Goal: Check status

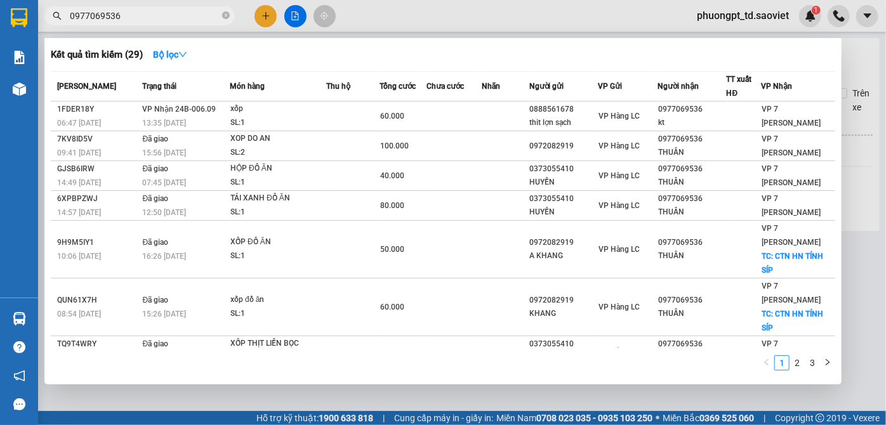
drag, startPoint x: 154, startPoint y: 19, endPoint x: 72, endPoint y: 29, distance: 81.8
click at [72, 27] on div "Kết quả [PERSON_NAME] ( 29 ) Bộ lọc Mã ĐH Trạng thái Món hàng Thu hộ Tổng [PERS…" at bounding box center [124, 16] width 248 height 22
click at [73, 17] on input "0977069536" at bounding box center [145, 16] width 150 height 14
click at [76, 18] on input "0977069536" at bounding box center [145, 16] width 150 height 14
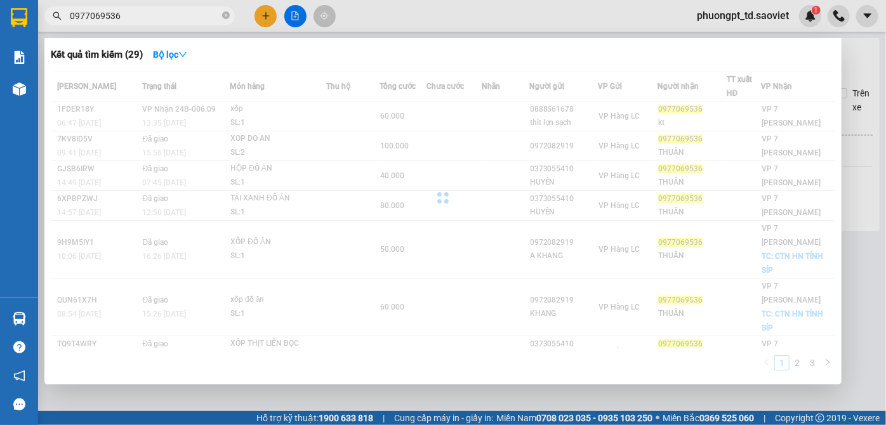
click at [137, 16] on input "0977069536" at bounding box center [145, 16] width 150 height 14
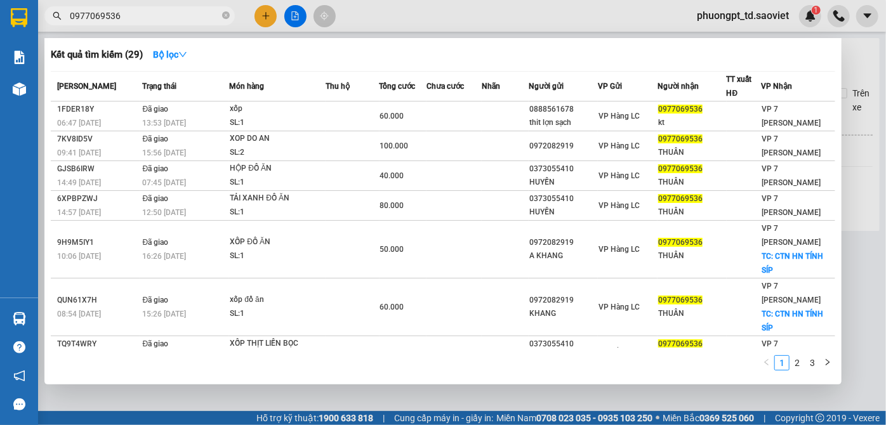
click at [128, 14] on input "0977069536" at bounding box center [145, 16] width 150 height 14
paste input "368268108"
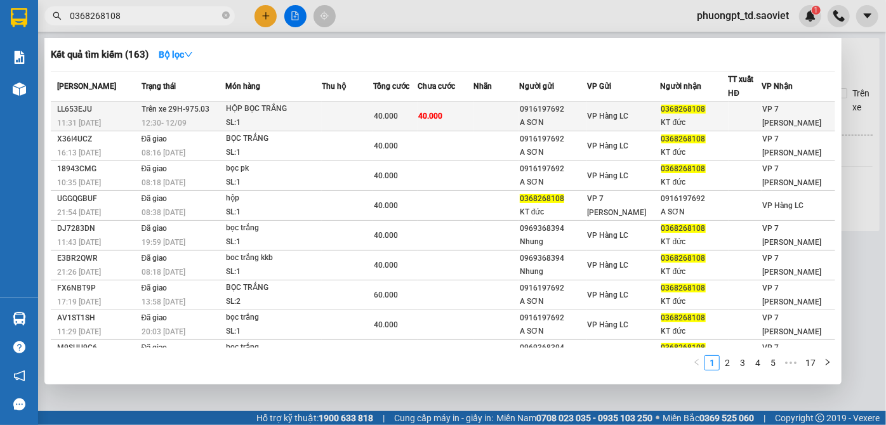
type input "0368268108"
click at [252, 107] on div "HỘP BỌC TRẮNG" at bounding box center [273, 109] width 95 height 14
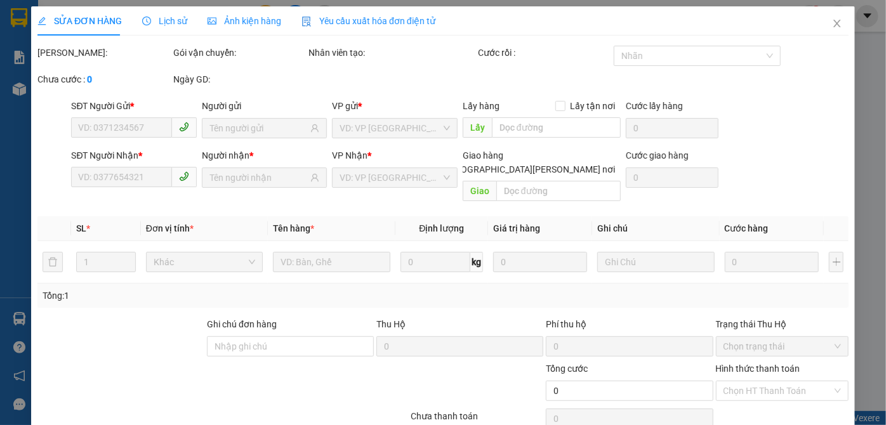
type input "0916197692"
type input "A SƠN"
type input "0368268108"
type input "KT đức"
type input "40.000"
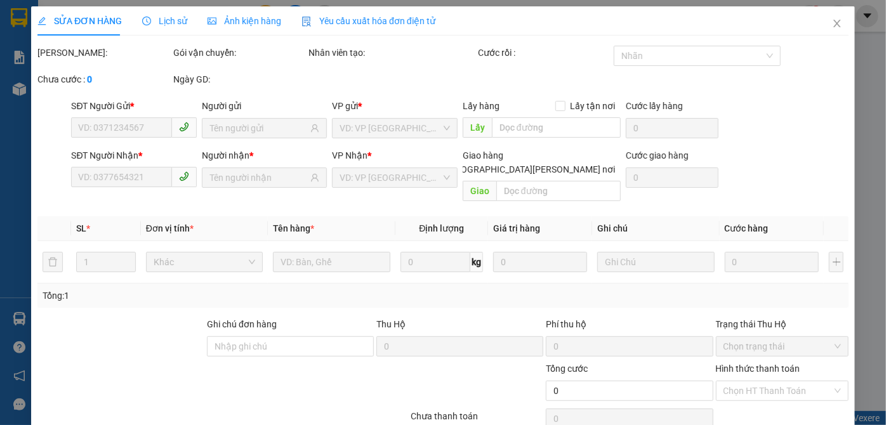
type input "40.000"
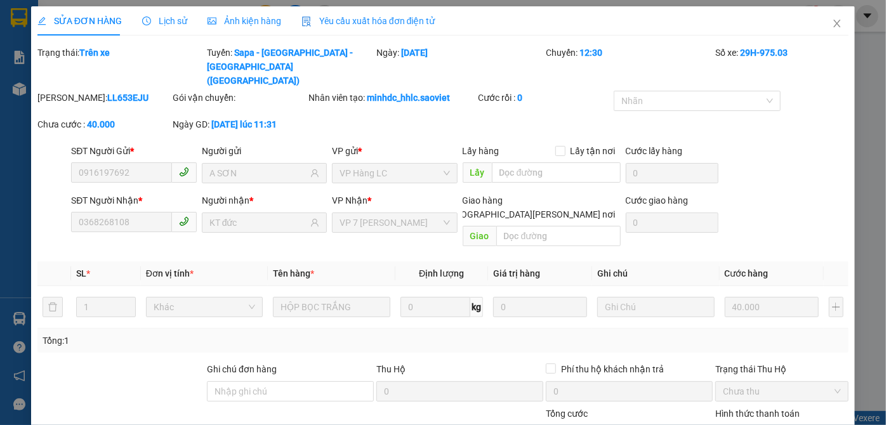
click at [133, 27] on div "SỬA ĐƠN HÀNG Lịch sử Ảnh kiện hàng Yêu cầu xuất hóa đơn điện tử" at bounding box center [236, 20] width 398 height 29
click at [147, 25] on span "Lịch sử" at bounding box center [164, 21] width 45 height 10
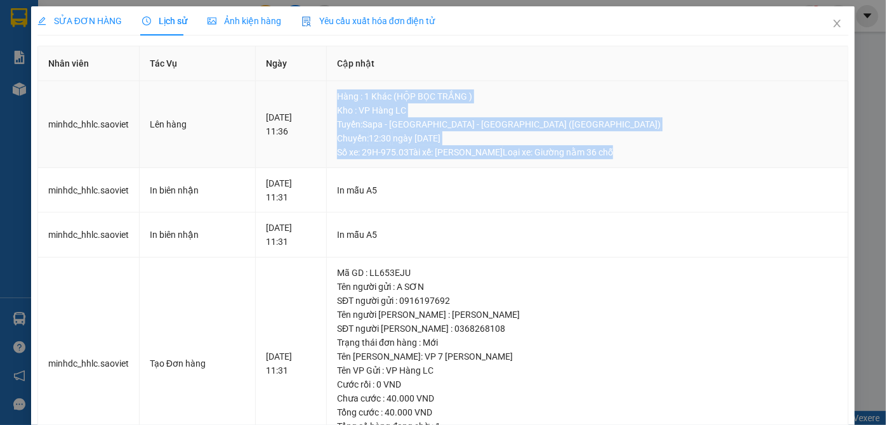
drag, startPoint x: 378, startPoint y: 95, endPoint x: 658, endPoint y: 161, distance: 287.3
click at [658, 161] on td "Hàng : 1 Khác (HỘP BỌC TRẮNG ) Kho : VP Hàng [PERSON_NAME] : Sapa - [GEOGRAPHIC…" at bounding box center [588, 124] width 522 height 87
drag, startPoint x: 374, startPoint y: 87, endPoint x: 669, endPoint y: 164, distance: 304.7
click at [669, 164] on td "Hàng : 1 Khác (HỘP BỌC TRẮNG ) Kho : VP Hàng [PERSON_NAME] : Sapa - [GEOGRAPHIC…" at bounding box center [588, 124] width 522 height 87
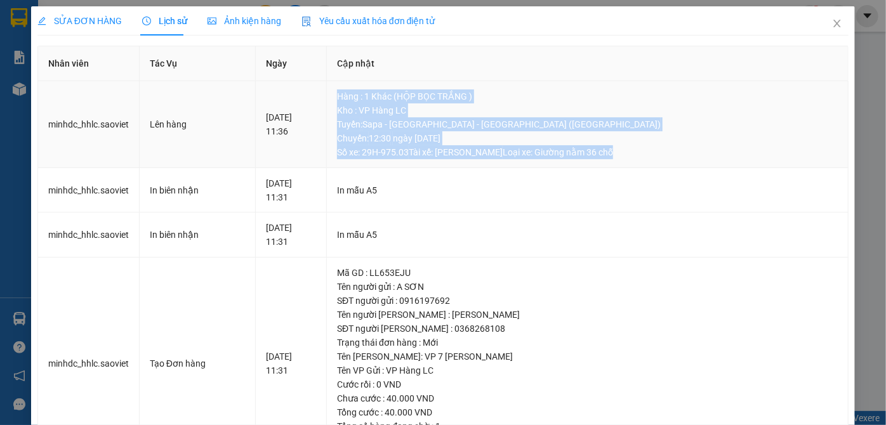
click at [669, 164] on td "Hàng : 1 Khác (HỘP BỌC TRẮNG ) Kho : VP Hàng [PERSON_NAME] : Sapa - [GEOGRAPHIC…" at bounding box center [588, 124] width 522 height 87
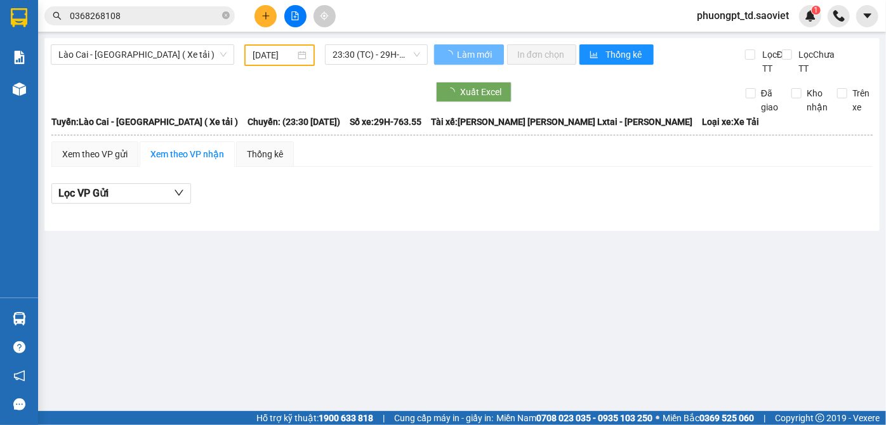
click at [133, 21] on input "0368268108" at bounding box center [145, 16] width 150 height 14
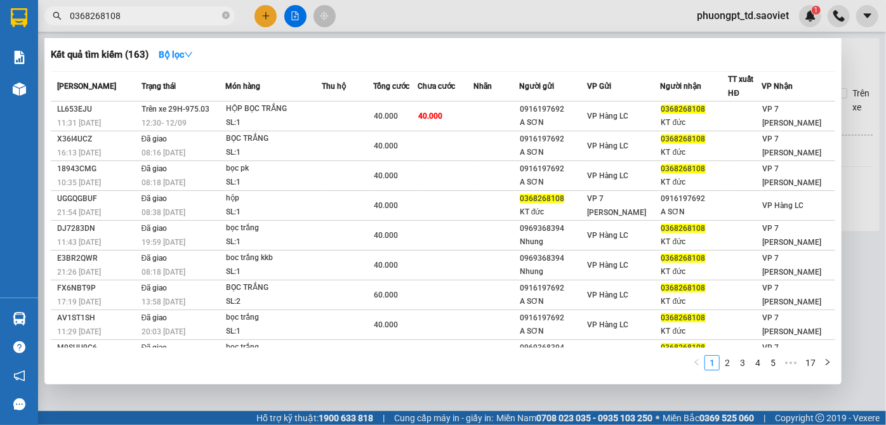
click at [133, 21] on input "0368268108" at bounding box center [145, 16] width 150 height 14
paste input "094712567"
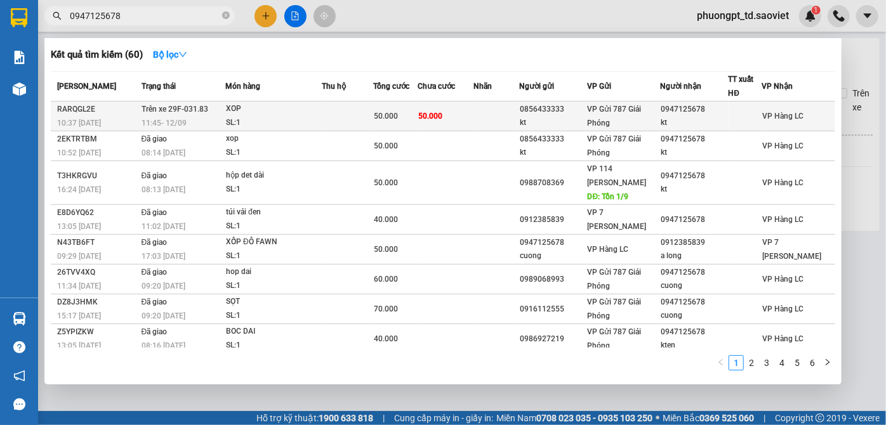
type input "0947125678"
click at [519, 118] on td at bounding box center [497, 117] width 46 height 30
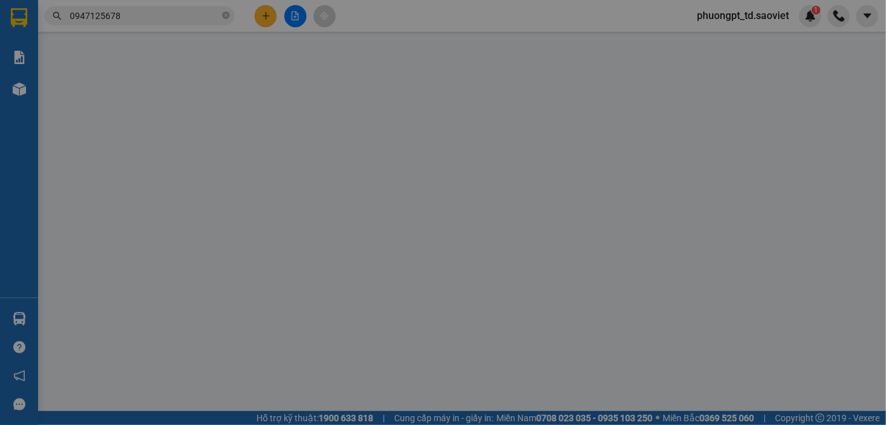
type input "0856433333"
type input "kt"
type input "0947125678"
type input "kt"
type input "50.000"
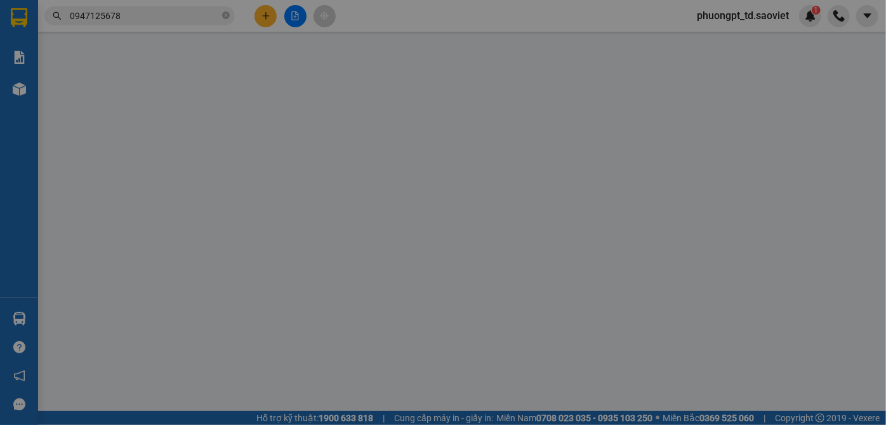
type input "50.000"
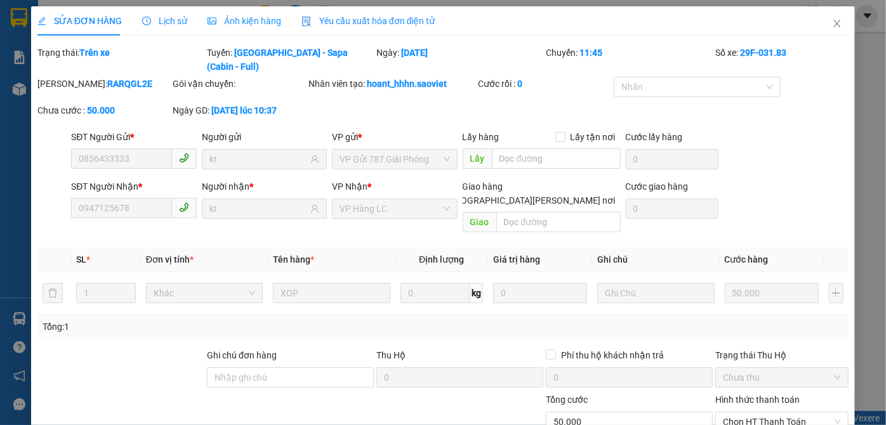
click at [170, 10] on div "Lịch sử" at bounding box center [164, 20] width 45 height 29
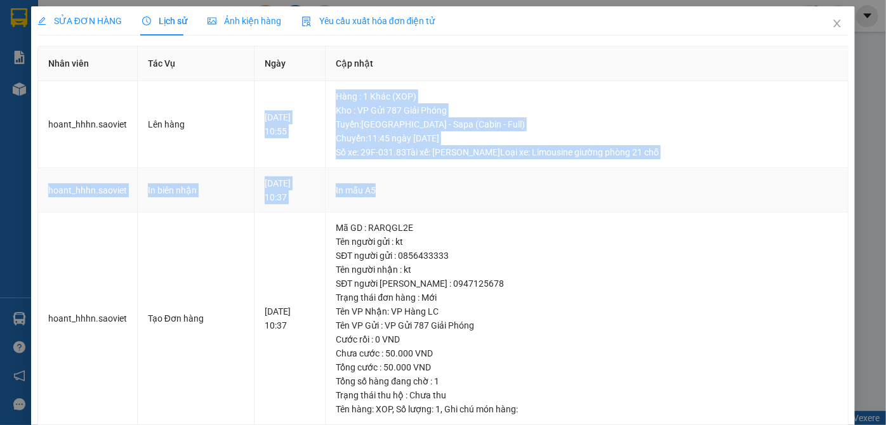
drag, startPoint x: 335, startPoint y: 83, endPoint x: 685, endPoint y: 187, distance: 365.7
click at [684, 187] on tbody "hoant_hhhn.saoviet Lên hàng [DATE] 10:55 [GEOGRAPHIC_DATA] : 1 Khác (XOP) Kho :…" at bounding box center [443, 253] width 811 height 344
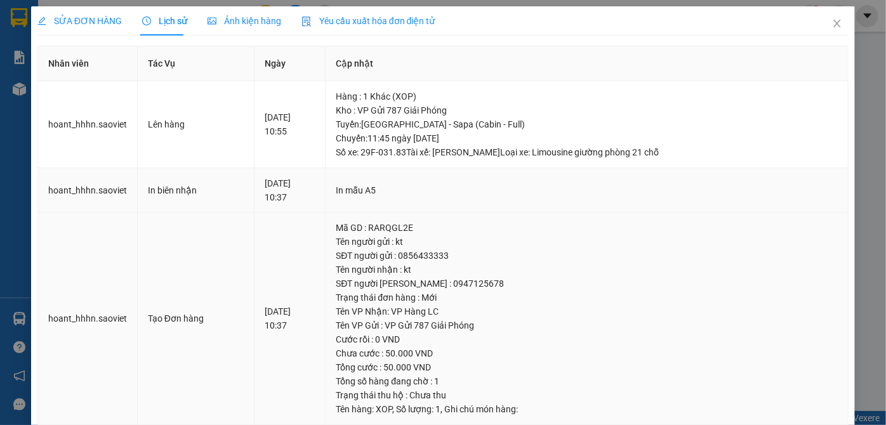
click at [701, 264] on div "Tên người nhận : kt" at bounding box center [587, 270] width 502 height 14
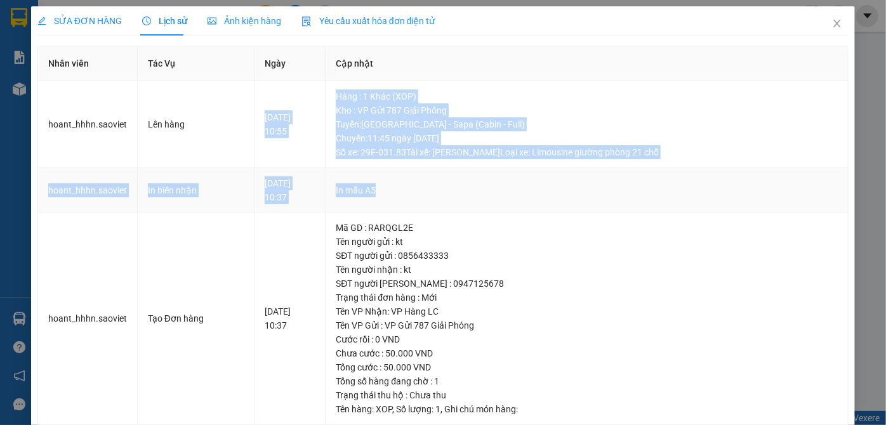
drag, startPoint x: 328, startPoint y: 88, endPoint x: 699, endPoint y: 187, distance: 383.1
click at [700, 184] on tbody "hoant_hhhn.saoviet Lên hàng [DATE] 10:55 [GEOGRAPHIC_DATA] : 1 Khác (XOP) Kho :…" at bounding box center [443, 253] width 811 height 344
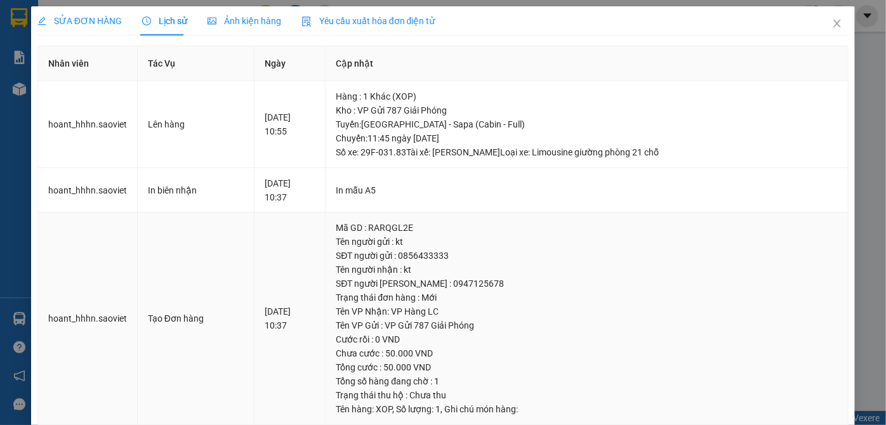
click at [661, 227] on div "Mã GD : RARQGL2E" at bounding box center [587, 228] width 502 height 14
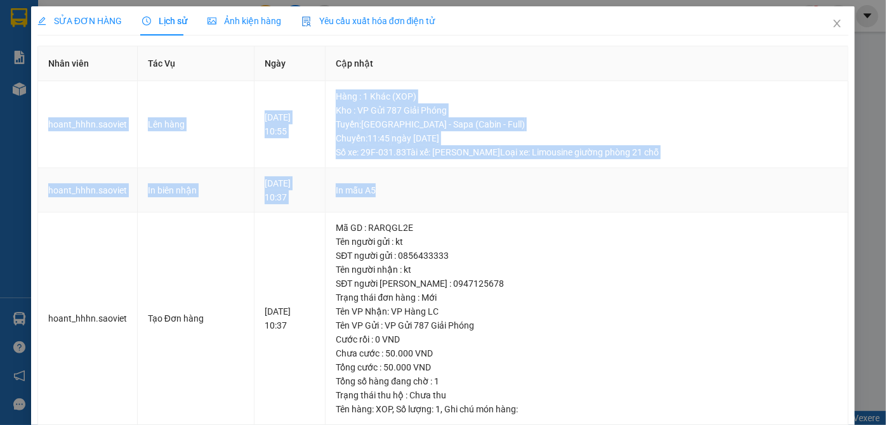
drag, startPoint x: 39, startPoint y: 127, endPoint x: 722, endPoint y: 175, distance: 684.4
click at [722, 175] on tbody "hoant_hhhn.saoviet Lên hàng [DATE] 10:55 [GEOGRAPHIC_DATA] : 1 Khác (XOP) Kho :…" at bounding box center [443, 253] width 811 height 344
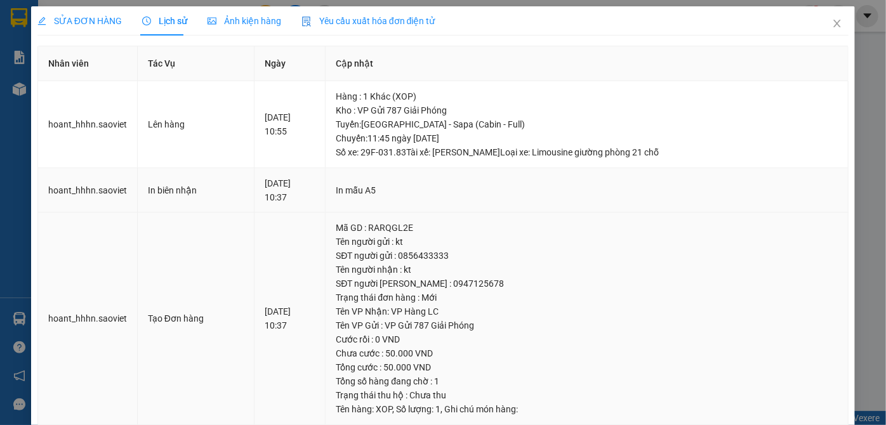
click at [684, 224] on div "Mã GD : RARQGL2E" at bounding box center [587, 228] width 502 height 14
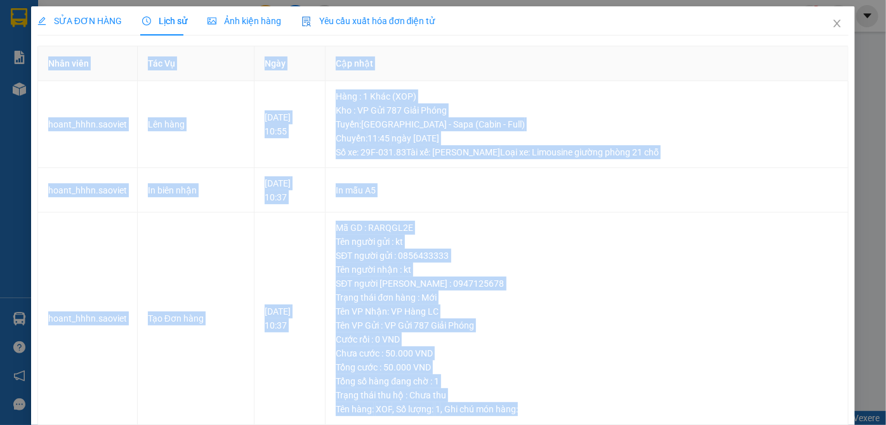
drag, startPoint x: 578, startPoint y: 415, endPoint x: 31, endPoint y: 50, distance: 657.1
click at [31, 50] on div "SỬA ĐƠN HÀNG Lịch sử [PERSON_NAME] hàng Yêu cầu xuất [PERSON_NAME] điện tử Tota…" at bounding box center [443, 220] width 824 height 429
click at [260, 101] on td "[DATE] 10:55" at bounding box center [290, 124] width 71 height 87
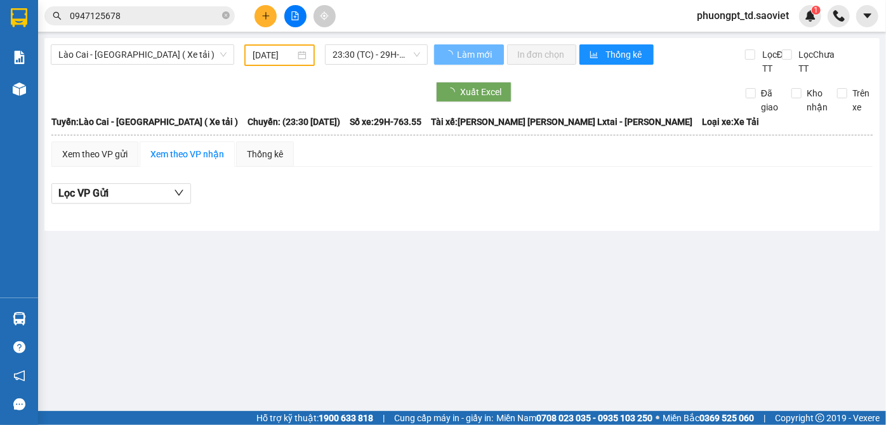
click at [153, 10] on input "0947125678" at bounding box center [145, 16] width 150 height 14
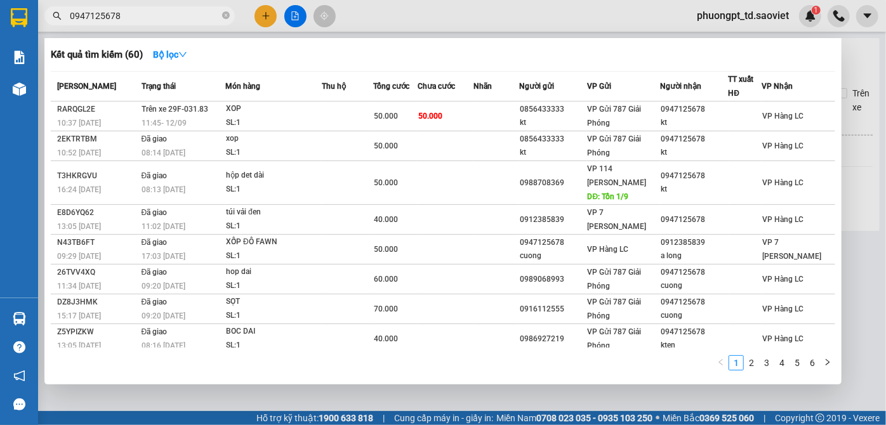
click at [153, 10] on input "0947125678" at bounding box center [145, 16] width 150 height 14
paste input "12884586"
type input "0912884586"
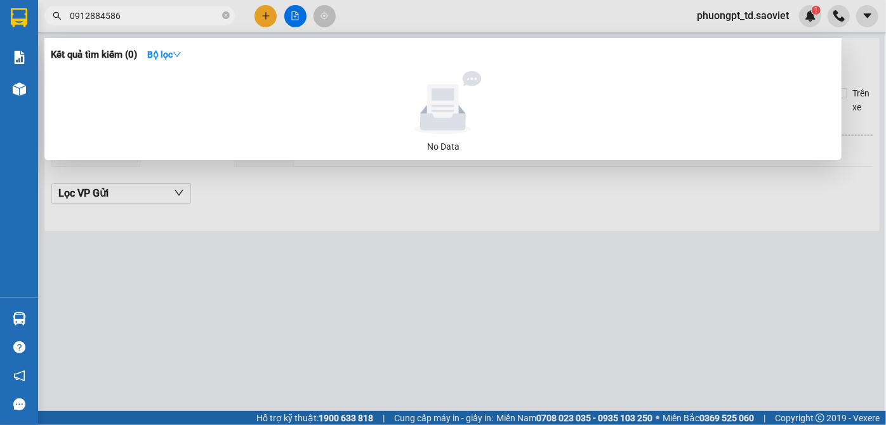
click at [166, 16] on input "0912884586" at bounding box center [145, 16] width 150 height 14
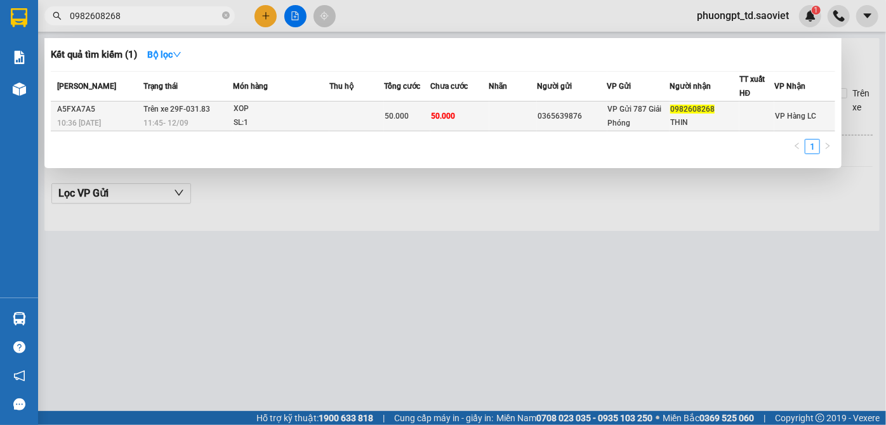
type input "0982608268"
click at [312, 124] on div "SL: 1" at bounding box center [281, 123] width 95 height 14
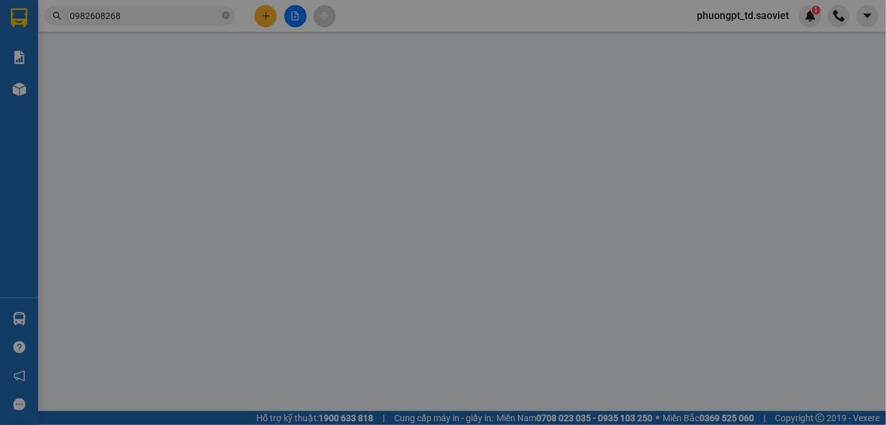
type input "0365639876"
type input "0982608268"
type input "THIN"
type input "50.000"
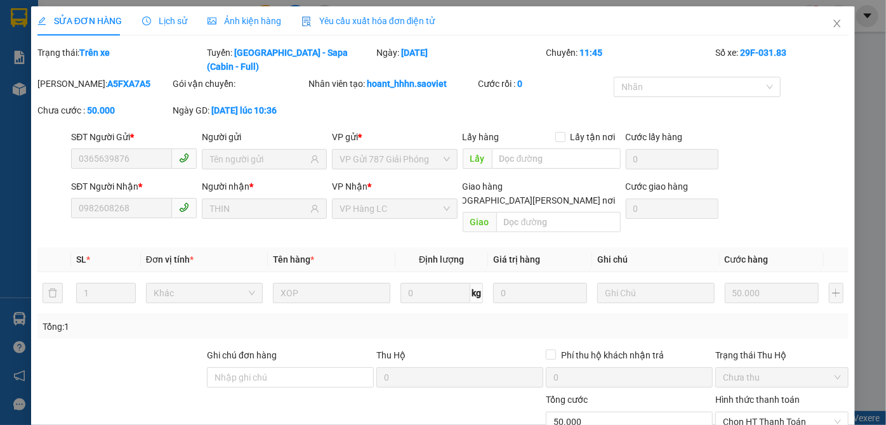
click at [147, 13] on div "Lịch sử" at bounding box center [164, 20] width 45 height 29
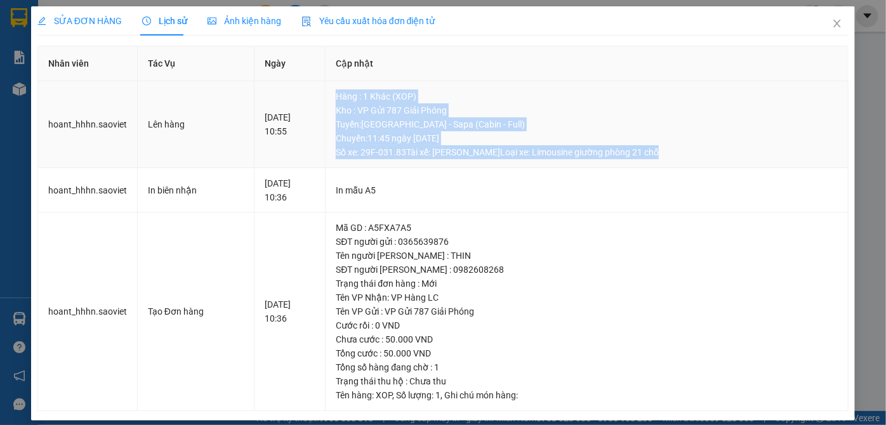
drag, startPoint x: 347, startPoint y: 100, endPoint x: 706, endPoint y: 160, distance: 363.8
click at [706, 160] on td "Hàng : 1 Khác (XOP) Kho : VP Gửi 787 Giải [PERSON_NAME] : [GEOGRAPHIC_DATA] - […" at bounding box center [587, 124] width 523 height 87
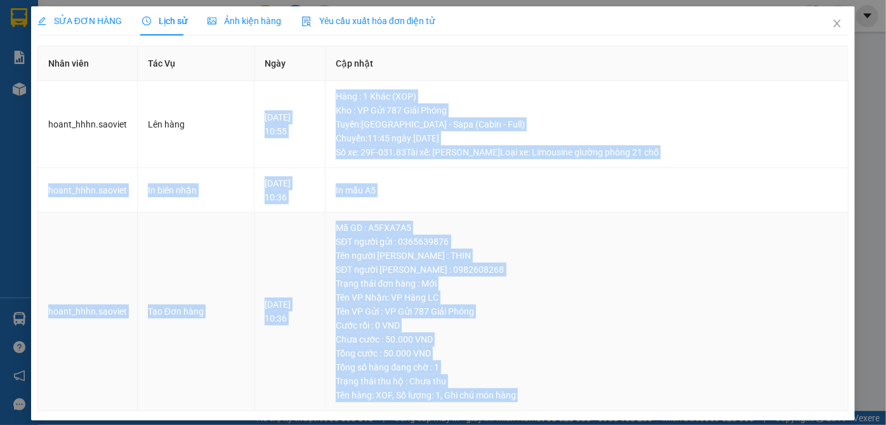
drag, startPoint x: 340, startPoint y: 91, endPoint x: 694, endPoint y: 396, distance: 466.5
click at [694, 396] on tbody "hoant_hhhn.saoviet Lên hàng [DATE] 10:55 Hàng : 1 Khác (XOP) Kho : VP Gửi 787 G…" at bounding box center [443, 246] width 811 height 330
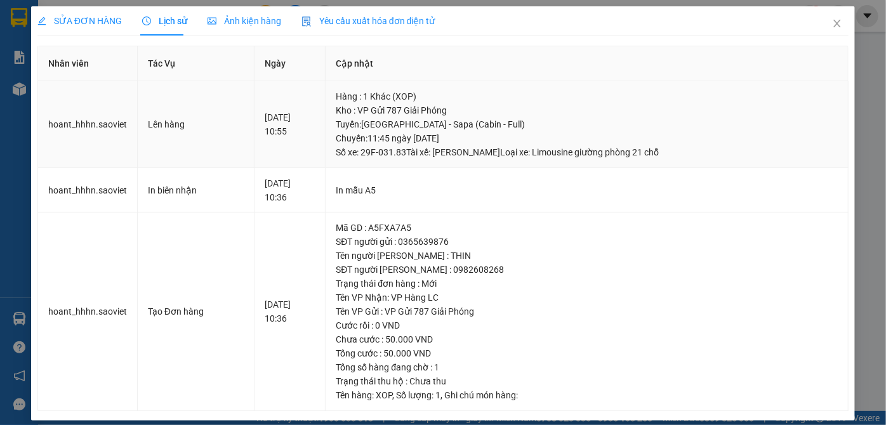
click at [84, 138] on td "hoant_hhhn.saoviet" at bounding box center [88, 124] width 100 height 87
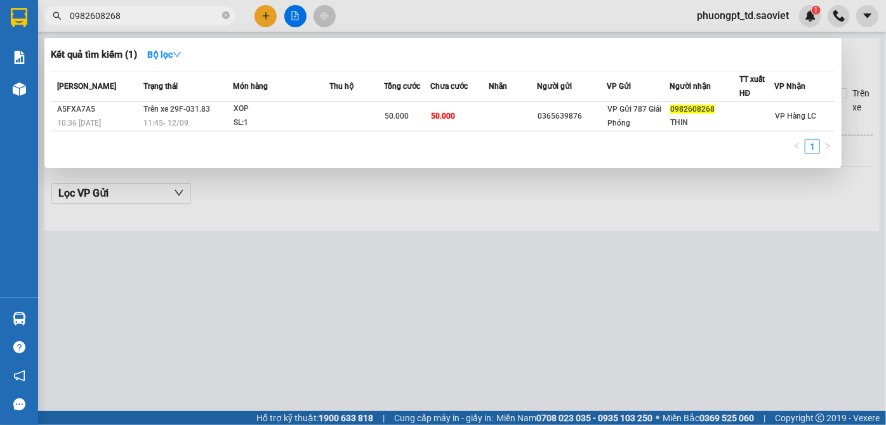
click at [163, 20] on input "0982608268" at bounding box center [145, 16] width 150 height 14
paste input "0334011313"
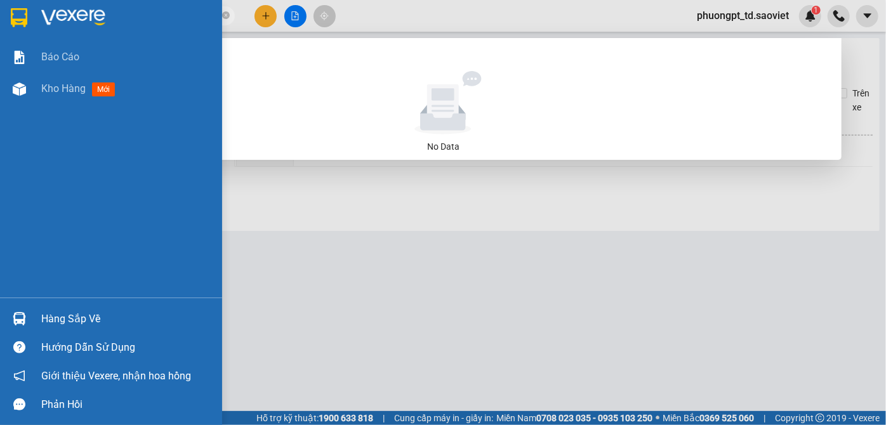
drag, startPoint x: 163, startPoint y: 20, endPoint x: 0, endPoint y: 39, distance: 163.8
click at [0, 39] on section "Kết quả [PERSON_NAME] ( 0 ) Bộ lọc No Data 0334011313 phuongpt_td.saoviet 1 [PE…" at bounding box center [443, 212] width 886 height 425
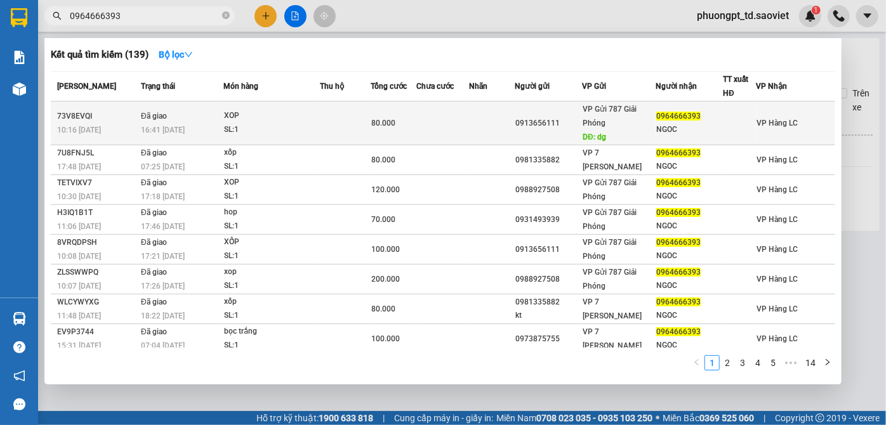
click at [469, 125] on td at bounding box center [443, 124] width 53 height 44
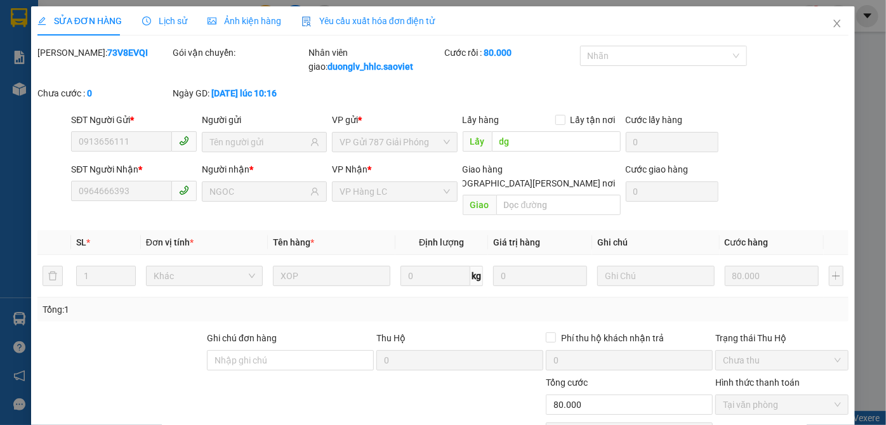
click at [164, 25] on span "Lịch sử" at bounding box center [164, 21] width 45 height 10
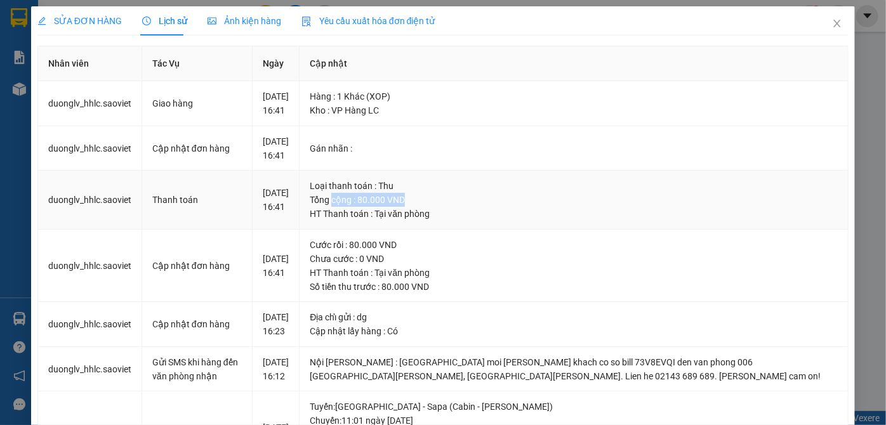
drag, startPoint x: 371, startPoint y: 224, endPoint x: 513, endPoint y: 225, distance: 141.6
click at [513, 207] on div "Tổng cộng : 80.000 VND" at bounding box center [574, 200] width 528 height 14
click at [569, 252] on div "Cước rồi : 80.000 VND" at bounding box center [574, 245] width 528 height 14
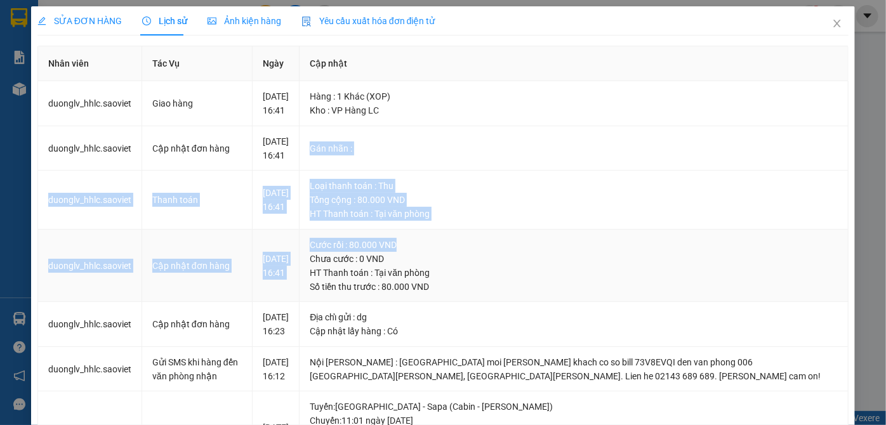
drag, startPoint x: 319, startPoint y: 197, endPoint x: 509, endPoint y: 269, distance: 203.0
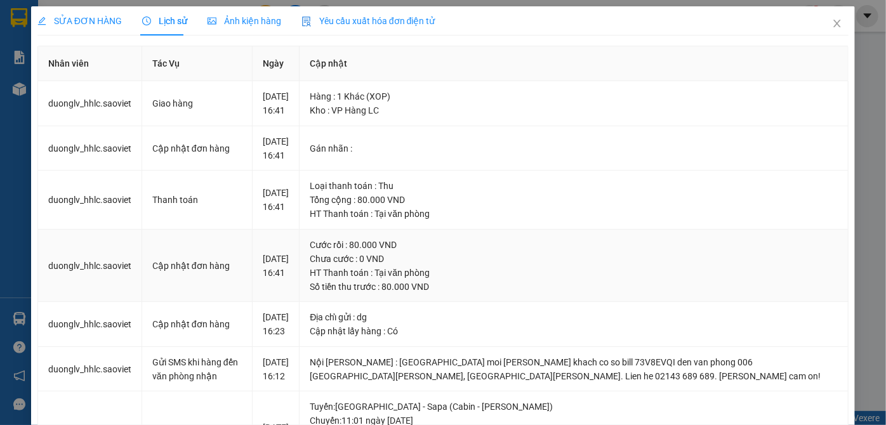
click at [562, 266] on div "Chưa cước : 0 VND" at bounding box center [574, 259] width 528 height 14
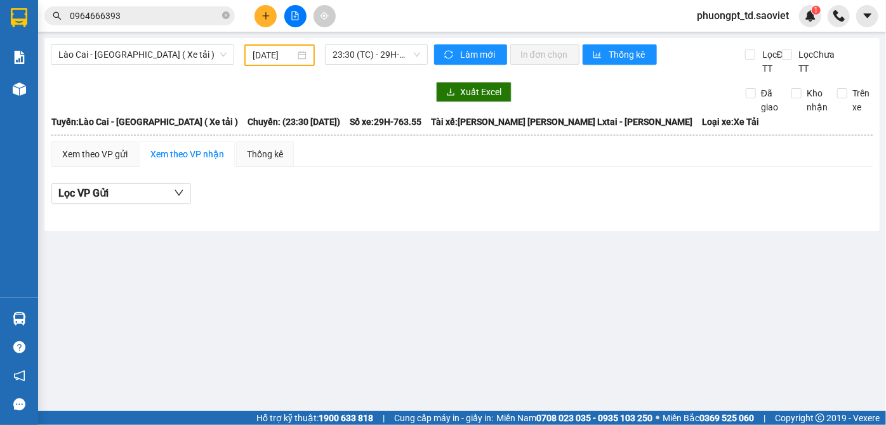
click at [152, 22] on input "0964666393" at bounding box center [145, 16] width 150 height 14
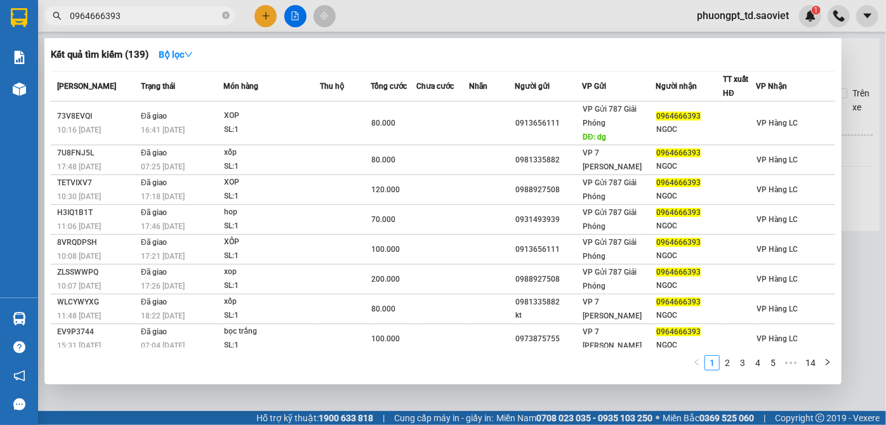
click at [140, 18] on input "0964666393" at bounding box center [145, 16] width 150 height 14
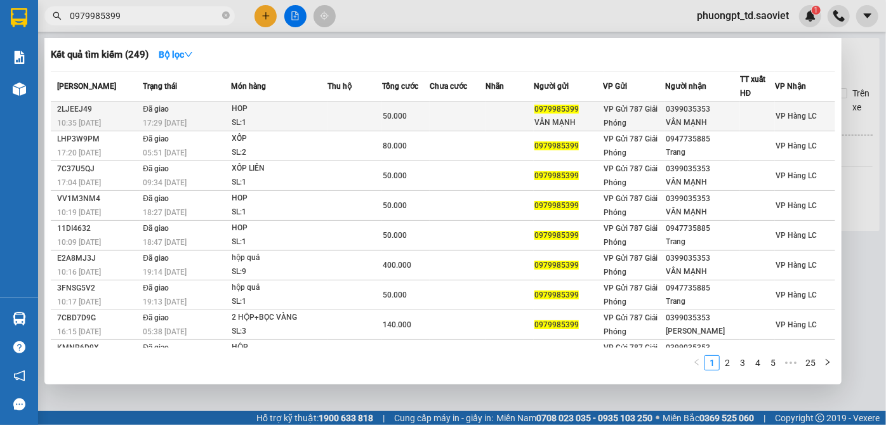
type input "0979985399"
click at [763, 117] on div at bounding box center [758, 116] width 34 height 13
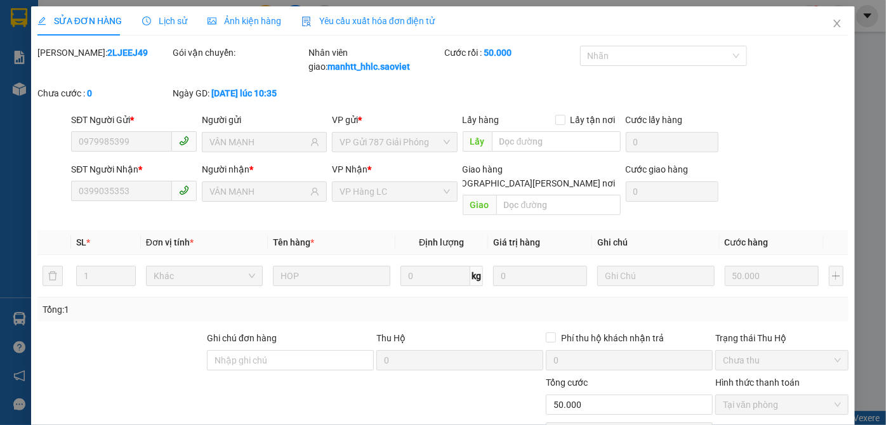
click at [168, 14] on div "Lịch sử" at bounding box center [164, 21] width 45 height 14
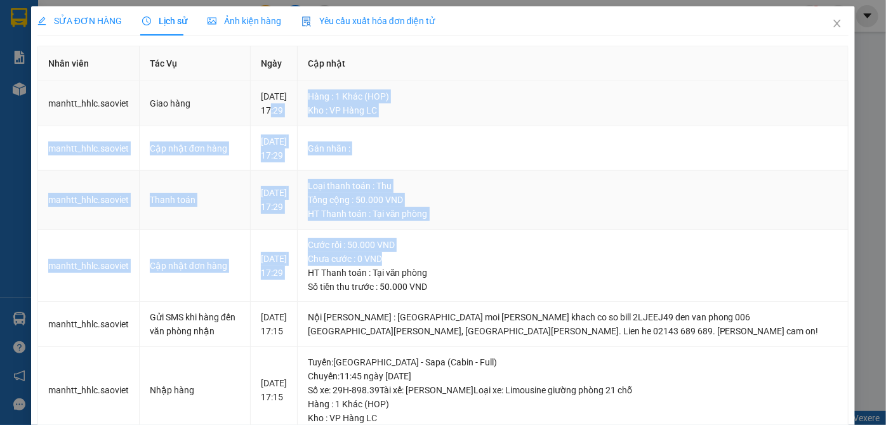
drag, startPoint x: 490, startPoint y: 286, endPoint x: 517, endPoint y: 236, distance: 57.4
click at [295, 131] on tbody "manhtt_hhlc.saoviet Giao hàng [DATE] 17:29 Hàng : 1 Khác (HOP) Kho : VP Hàng LC…" at bounding box center [443, 429] width 811 height 697
drag, startPoint x: 570, startPoint y: 256, endPoint x: 551, endPoint y: 270, distance: 23.1
click at [570, 257] on td "Cước rồi : 50.000 VND [PERSON_NAME] : 0 VND HT [PERSON_NAME] : [PERSON_NAME] Số…" at bounding box center [573, 266] width 551 height 73
drag, startPoint x: 583, startPoint y: 175, endPoint x: 561, endPoint y: 175, distance: 21.6
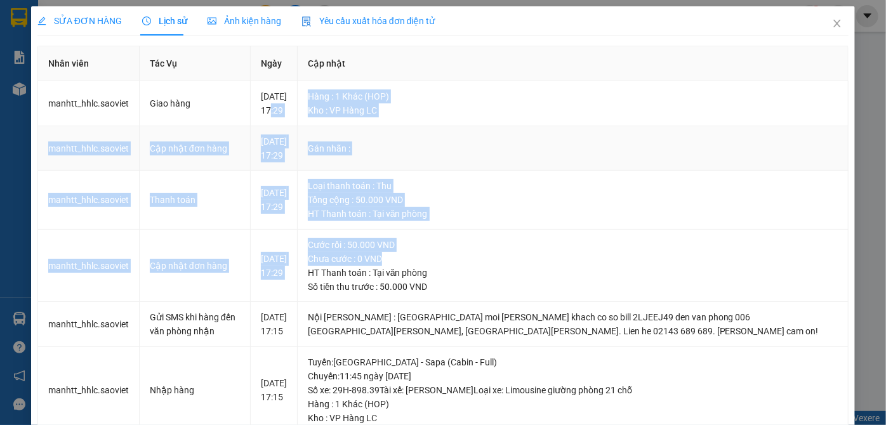
click at [584, 156] on div "Gán nhãn :" at bounding box center [573, 149] width 530 height 14
click at [347, 139] on td "Gán nhãn :" at bounding box center [573, 148] width 551 height 45
drag, startPoint x: 278, startPoint y: 88, endPoint x: 591, endPoint y: 255, distance: 355.1
click at [588, 261] on tbody "manhtt_hhlc.saoviet Giao hàng [DATE] 17:29 Hàng : 1 Khác (HOP) Kho : VP Hàng LC…" at bounding box center [443, 429] width 811 height 697
click at [599, 230] on td "[PERSON_NAME] [PERSON_NAME] : Thu [PERSON_NAME] : 50.000 VND HT [PERSON_NAME] :…" at bounding box center [573, 200] width 551 height 59
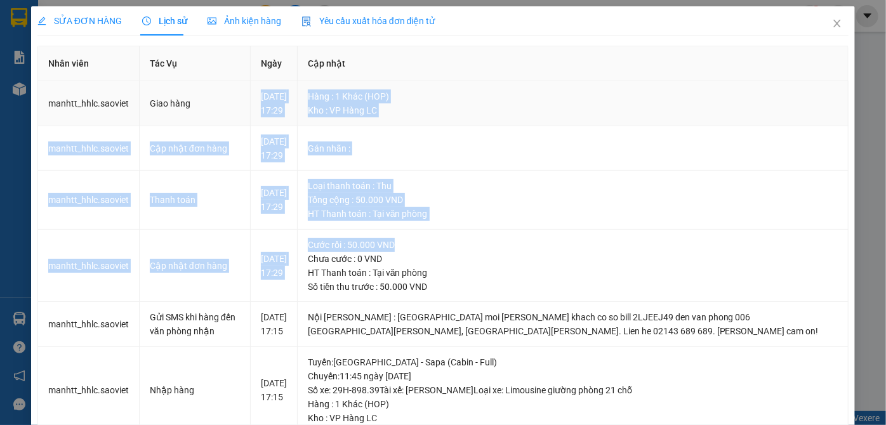
drag, startPoint x: 521, startPoint y: 305, endPoint x: 300, endPoint y: 108, distance: 296.4
click at [296, 107] on tbody "manhtt_hhlc.saoviet Giao hàng [DATE] 17:29 Hàng : 1 Khác (HOP) Kho : VP Hàng LC…" at bounding box center [443, 429] width 811 height 697
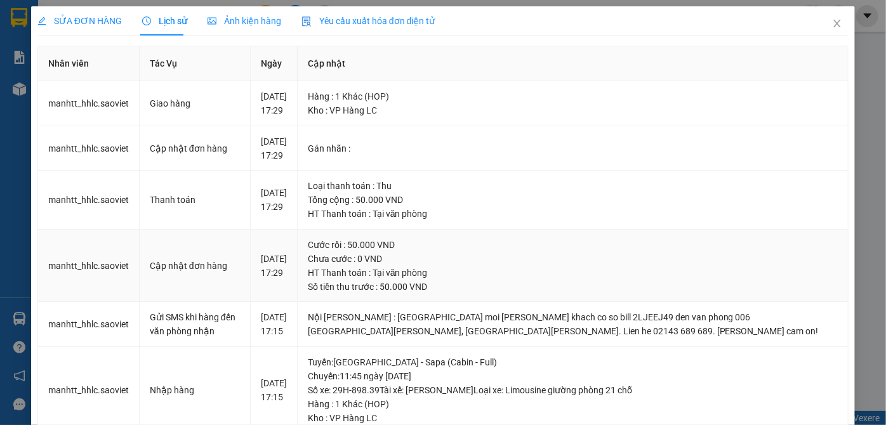
click at [584, 294] on div "Số tiền thu trước : 50.000 VND" at bounding box center [573, 287] width 530 height 14
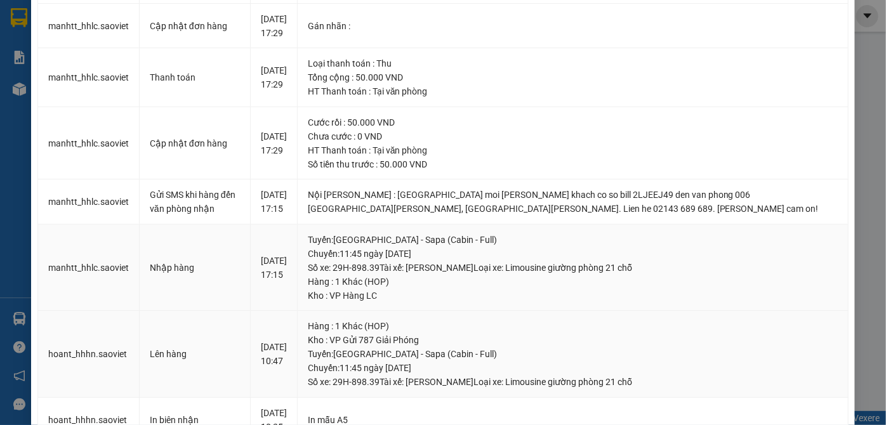
scroll to position [192, 0]
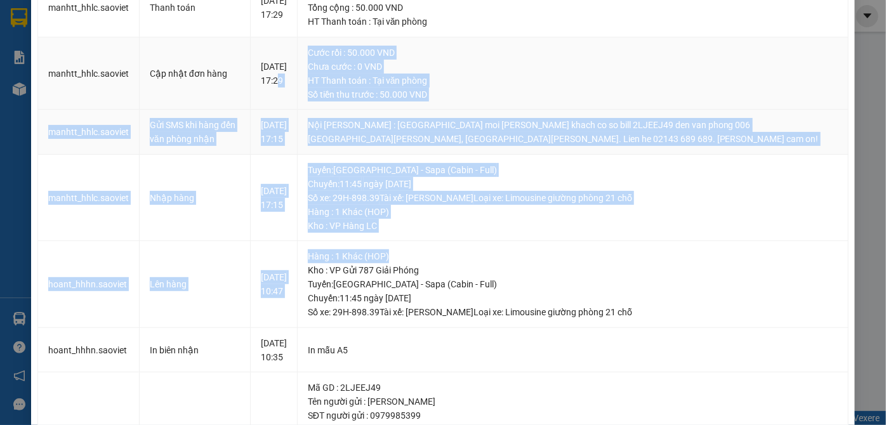
drag, startPoint x: 498, startPoint y: 284, endPoint x: 304, endPoint y: 116, distance: 257.1
click at [304, 116] on tbody "manhtt_hhlc.saoviet Giao hàng [DATE] 17:29 Hàng : 1 Khác (HOP) Kho : VP Hàng LC…" at bounding box center [443, 237] width 811 height 697
click at [618, 205] on div "[GEOGRAPHIC_DATA] : [GEOGRAPHIC_DATA] - [GEOGRAPHIC_DATA] (Cabin - Full) [GEOGR…" at bounding box center [573, 184] width 530 height 42
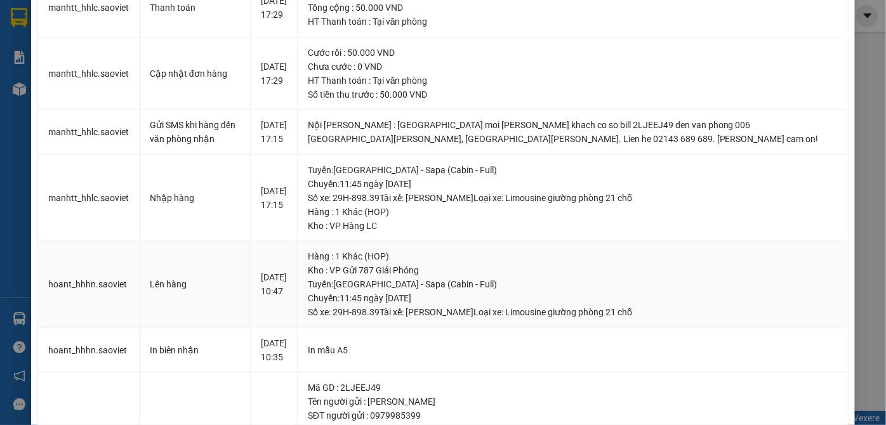
scroll to position [0, 0]
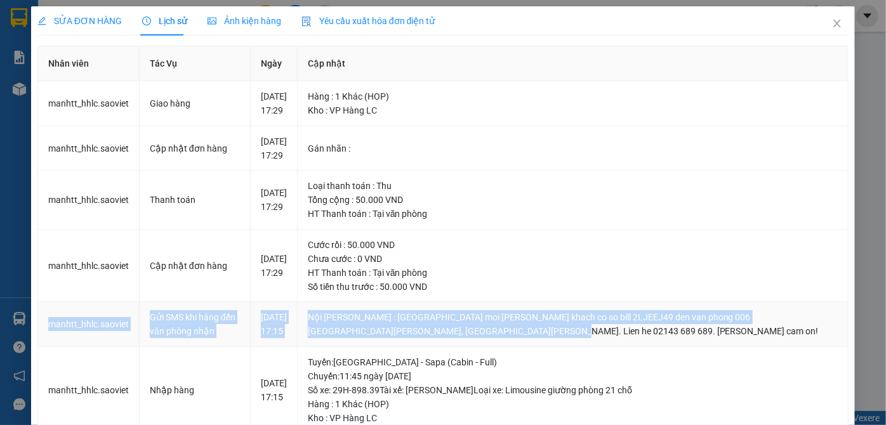
drag, startPoint x: 545, startPoint y: 372, endPoint x: 40, endPoint y: 358, distance: 505.1
click at [40, 347] on tr "manhtt_hhlc.saoviet Gửi SMS khi hàng đến văn [PERSON_NAME] [DATE] 17:15 Nội [PE…" at bounding box center [443, 324] width 811 height 45
click at [74, 334] on td "manhtt_hhlc.saoviet" at bounding box center [89, 324] width 102 height 45
drag, startPoint x: 279, startPoint y: 344, endPoint x: 705, endPoint y: 375, distance: 427.2
click at [705, 347] on tr "manhtt_hhlc.saoviet Gửi SMS khi hàng đến văn [PERSON_NAME] [DATE] 17:15 Nội [PE…" at bounding box center [443, 324] width 811 height 45
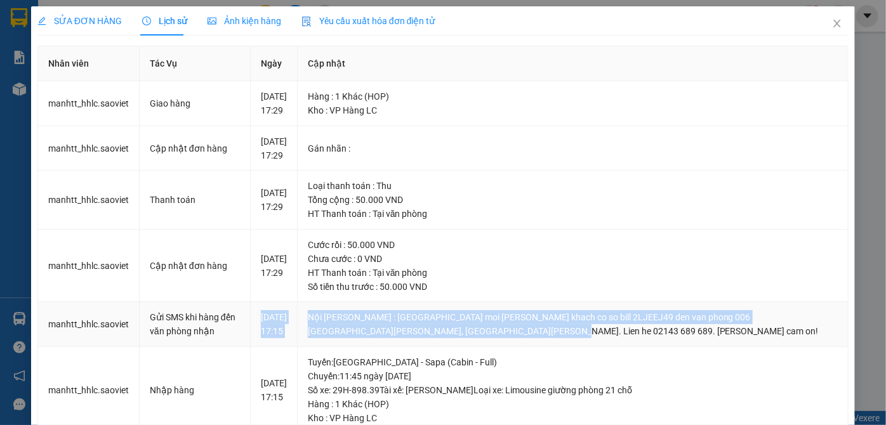
click at [706, 347] on td "Nội [PERSON_NAME] : [GEOGRAPHIC_DATA] moi [PERSON_NAME] khach co so bill 2LJEEJ…" at bounding box center [573, 324] width 551 height 45
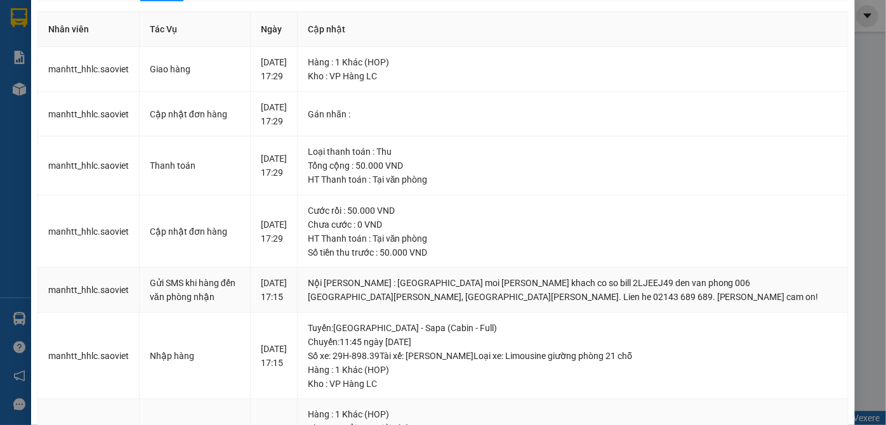
scroll to position [192, 0]
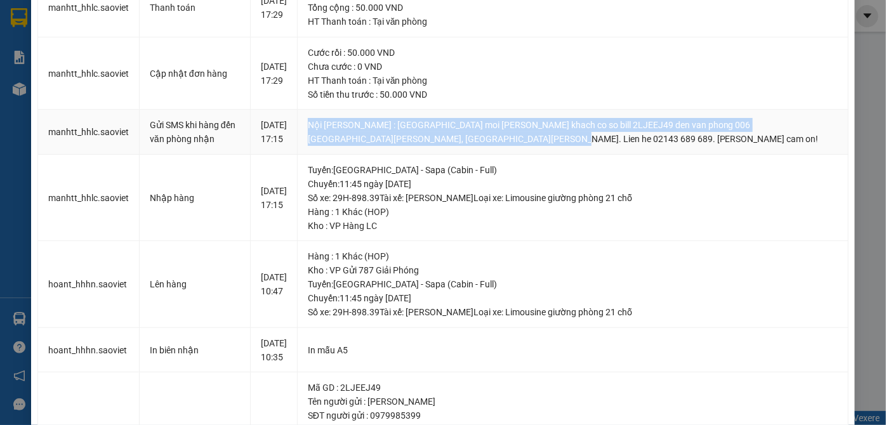
drag, startPoint x: 459, startPoint y: 171, endPoint x: 356, endPoint y: 152, distance: 105.2
click at [340, 148] on td "Nội [PERSON_NAME] : [GEOGRAPHIC_DATA] moi [PERSON_NAME] khach co so bill 2LJEEJ…" at bounding box center [573, 132] width 551 height 45
click at [532, 146] on div "Nội [PERSON_NAME] : [GEOGRAPHIC_DATA] moi [PERSON_NAME] khach co so bill 2LJEEJ…" at bounding box center [573, 132] width 530 height 28
drag, startPoint x: 562, startPoint y: 177, endPoint x: 352, endPoint y: 161, distance: 210.8
click at [281, 144] on tr "manhtt_hhlc.saoviet Gửi SMS khi hàng đến văn [PERSON_NAME] [DATE] 17:15 Nội [PE…" at bounding box center [443, 132] width 811 height 45
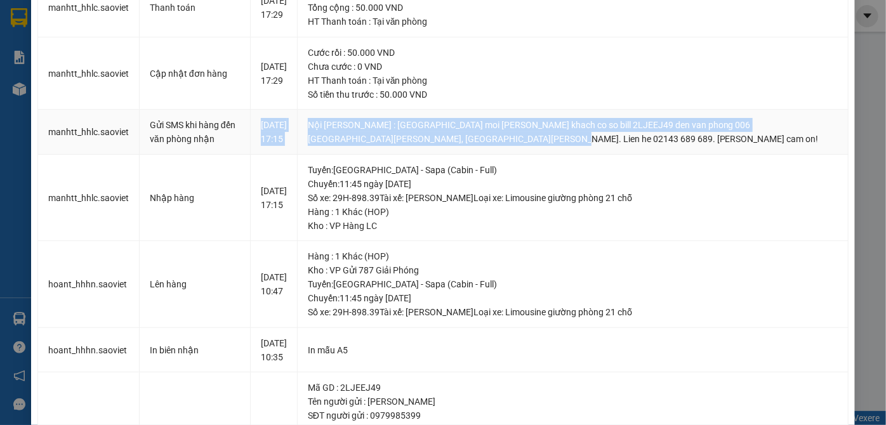
click at [625, 155] on td "Nội [PERSON_NAME] : [GEOGRAPHIC_DATA] moi [PERSON_NAME] khach co so bill 2LJEEJ…" at bounding box center [573, 132] width 551 height 45
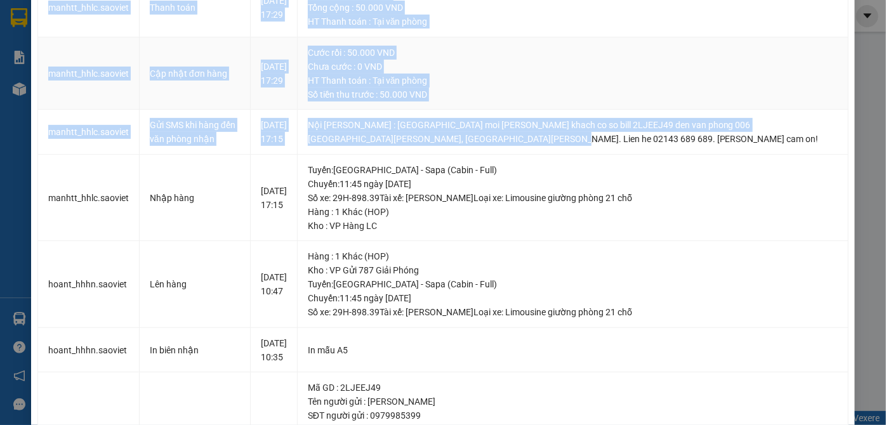
drag, startPoint x: 625, startPoint y: 185, endPoint x: 66, endPoint y: 135, distance: 561.1
click at [25, 126] on div "SỬA ĐƠN HÀNG Lịch sử [PERSON_NAME] hàng Yêu cầu xuất [PERSON_NAME] điện tử Tota…" at bounding box center [443, 212] width 886 height 425
click at [652, 155] on td "Nội [PERSON_NAME] : [GEOGRAPHIC_DATA] moi [PERSON_NAME] khach co so bill 2LJEEJ…" at bounding box center [573, 132] width 551 height 45
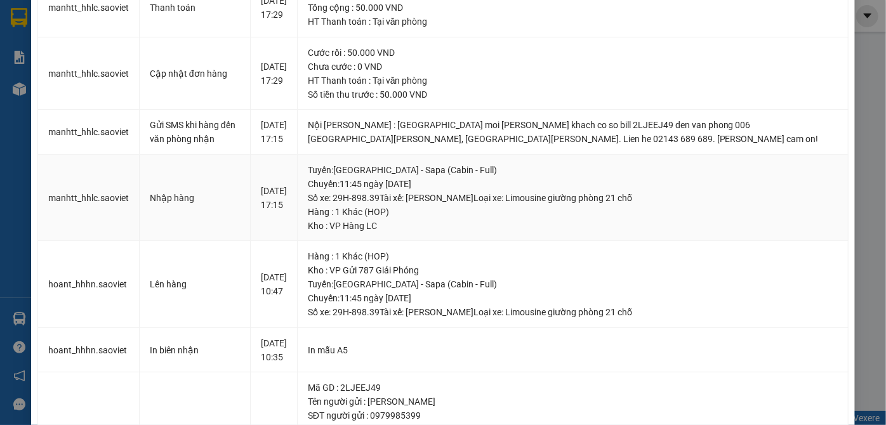
scroll to position [0, 0]
